Goal: Task Accomplishment & Management: Manage account settings

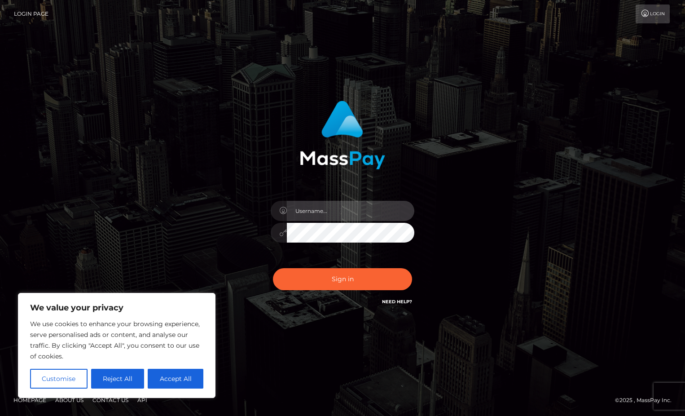
type input "[EMAIL_ADDRESS][DOMAIN_NAME]"
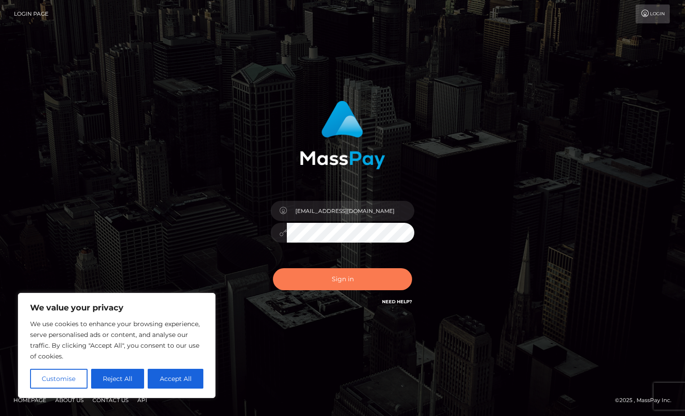
click at [302, 275] on button "Sign in" at bounding box center [342, 279] width 139 height 22
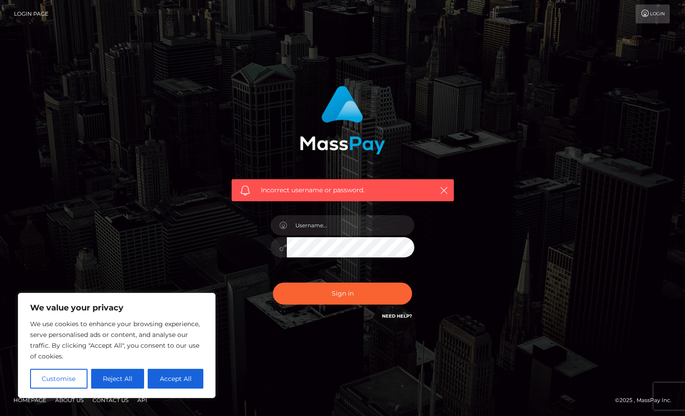
type input "[EMAIL_ADDRESS][DOMAIN_NAME]"
click at [216, 242] on div "Incorrect username or password. eliaslopezmora@gmail.com" at bounding box center [343, 208] width 512 height 258
click at [273, 282] on button "Sign in" at bounding box center [342, 293] width 139 height 22
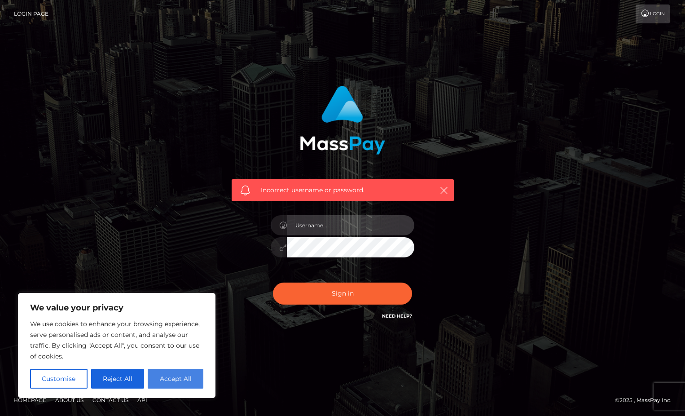
type input "[EMAIL_ADDRESS][DOMAIN_NAME]"
click at [171, 375] on button "Accept All" at bounding box center [176, 378] width 56 height 20
checkbox input "true"
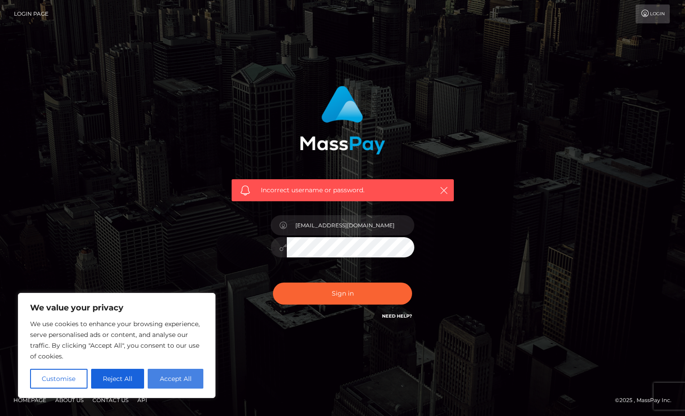
checkbox input "true"
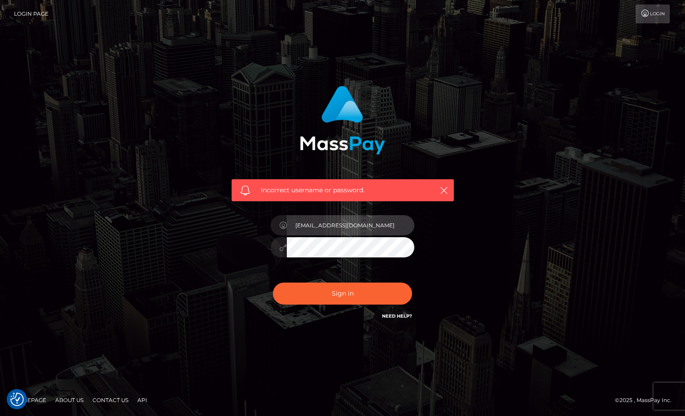
click at [377, 230] on input "[EMAIL_ADDRESS][DOMAIN_NAME]" at bounding box center [350, 225] width 127 height 20
click at [302, 263] on div "[EMAIL_ADDRESS][DOMAIN_NAME]" at bounding box center [342, 242] width 157 height 69
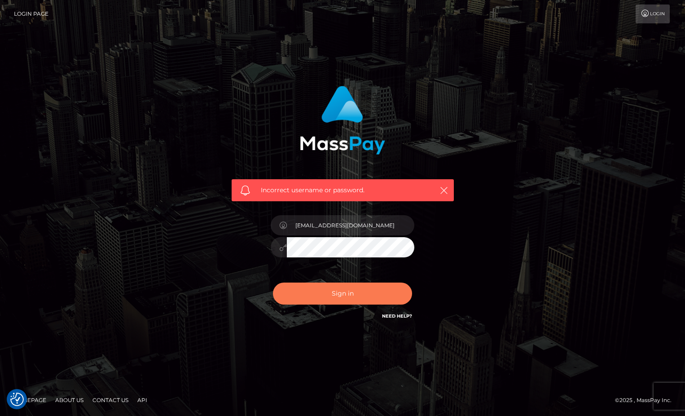
click at [321, 285] on button "Sign in" at bounding box center [342, 293] width 139 height 22
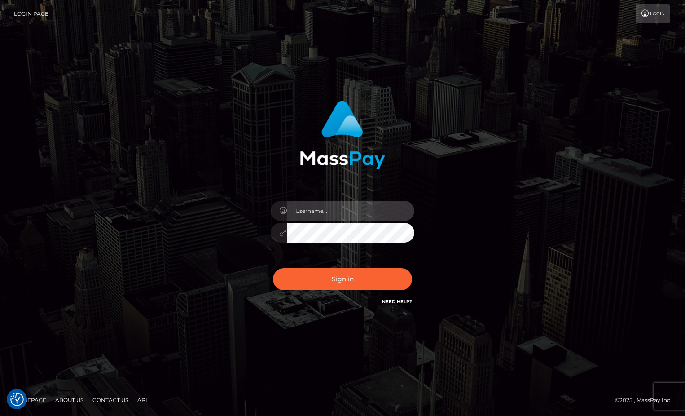
type input "[EMAIL_ADDRESS][DOMAIN_NAME]"
click at [490, 264] on div "[EMAIL_ADDRESS][DOMAIN_NAME]" at bounding box center [343, 208] width 512 height 228
click at [393, 302] on link "Need Help?" at bounding box center [397, 301] width 30 height 6
